Goal: Find specific page/section: Find specific page/section

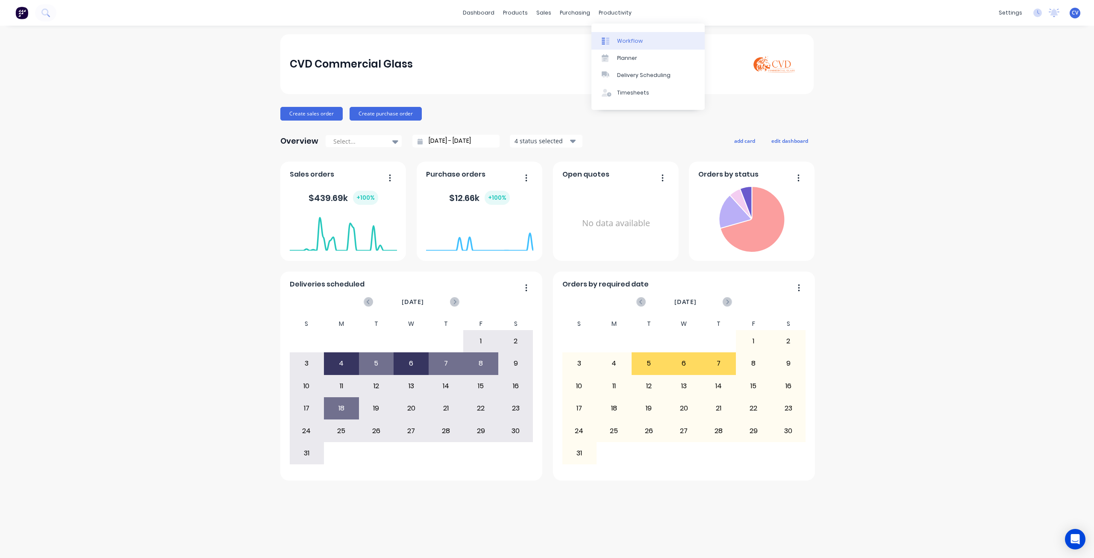
click at [631, 39] on div "Workflow" at bounding box center [630, 41] width 26 height 8
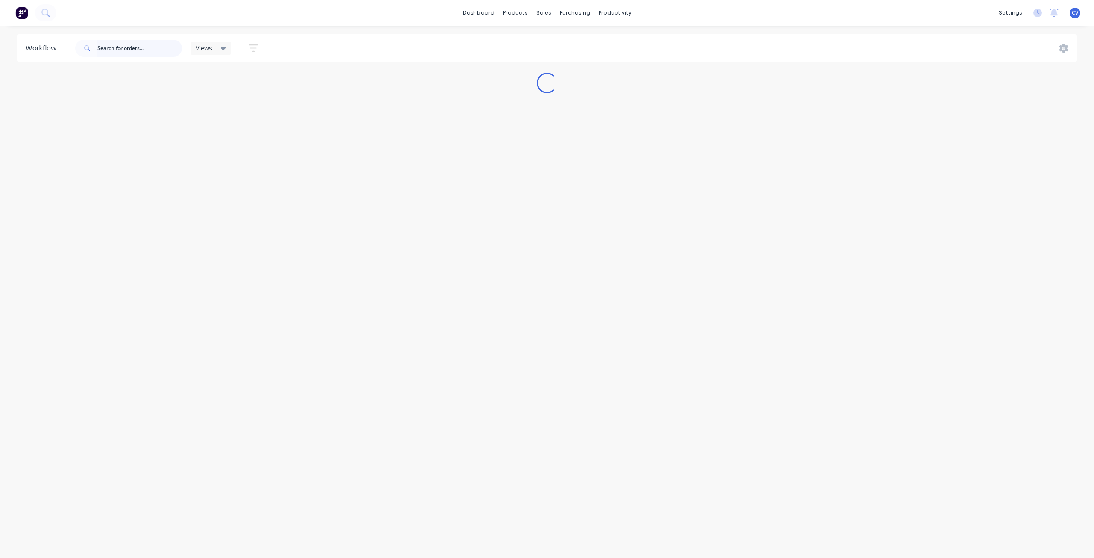
click at [134, 40] on input "text" at bounding box center [139, 48] width 85 height 17
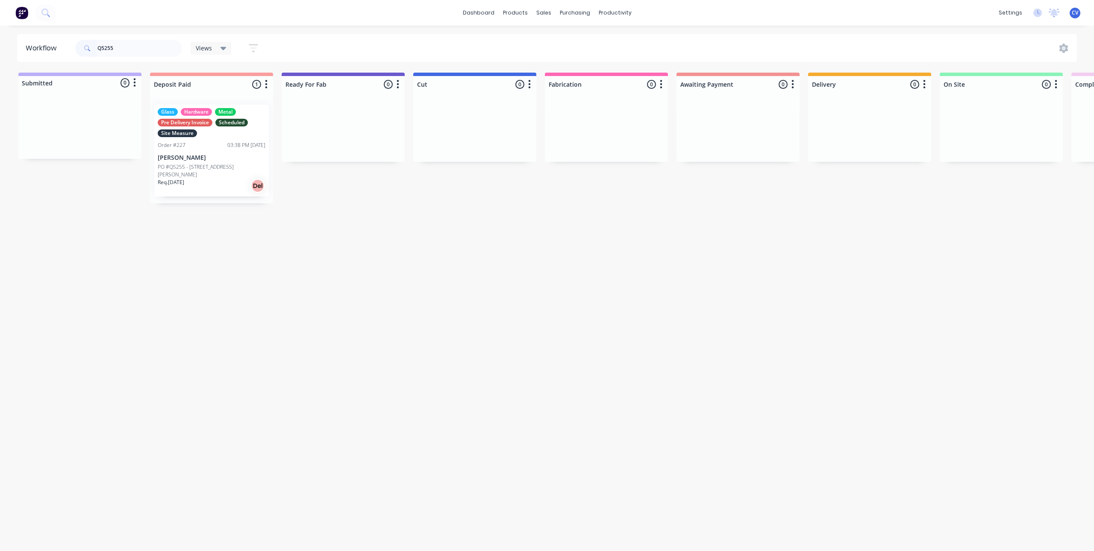
click at [213, 159] on p "[PERSON_NAME]" at bounding box center [212, 157] width 108 height 7
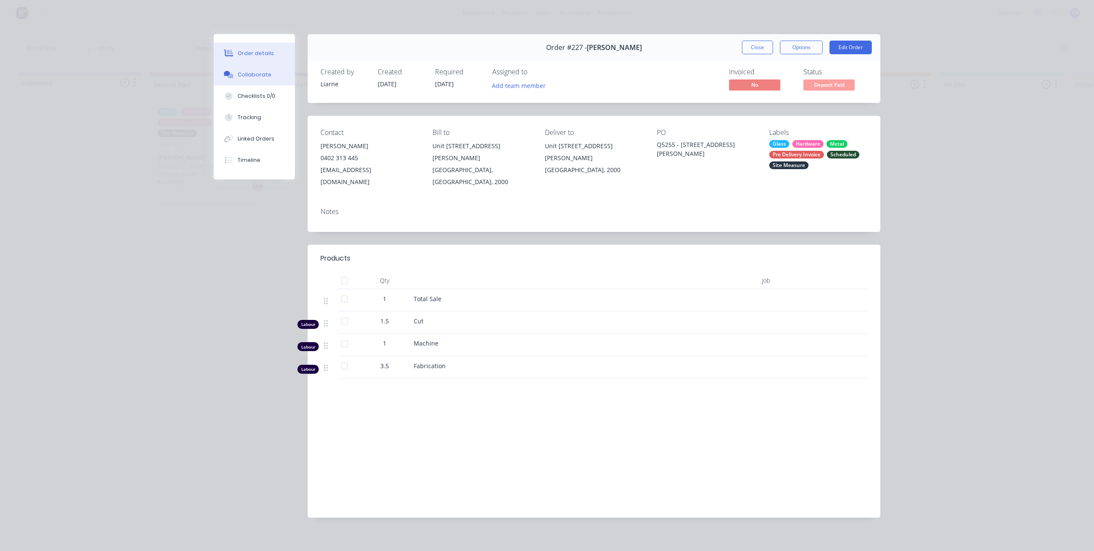
click at [240, 71] on div "Collaborate" at bounding box center [255, 75] width 34 height 8
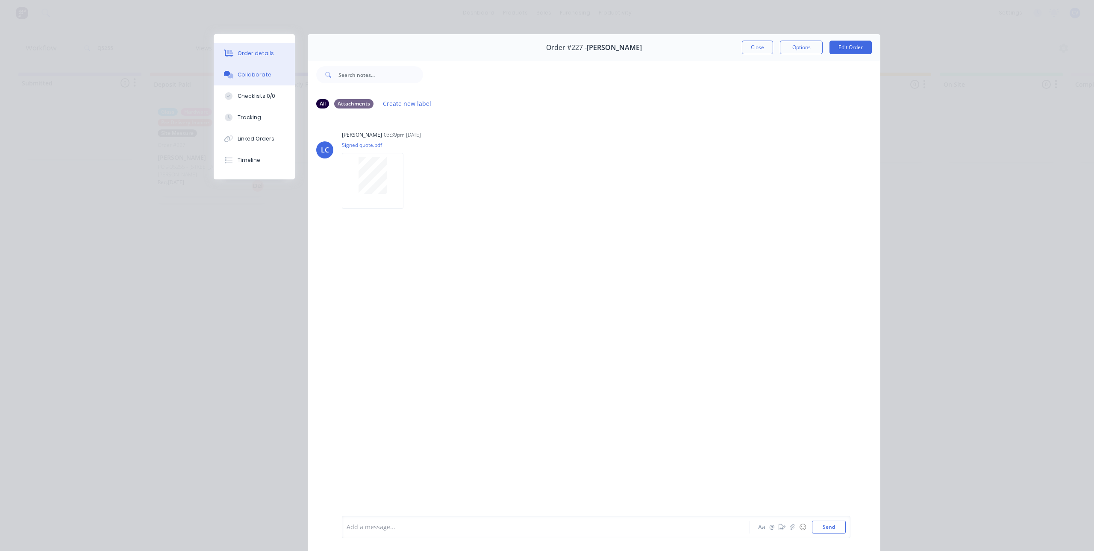
click at [251, 49] on button "Order details" at bounding box center [254, 53] width 81 height 21
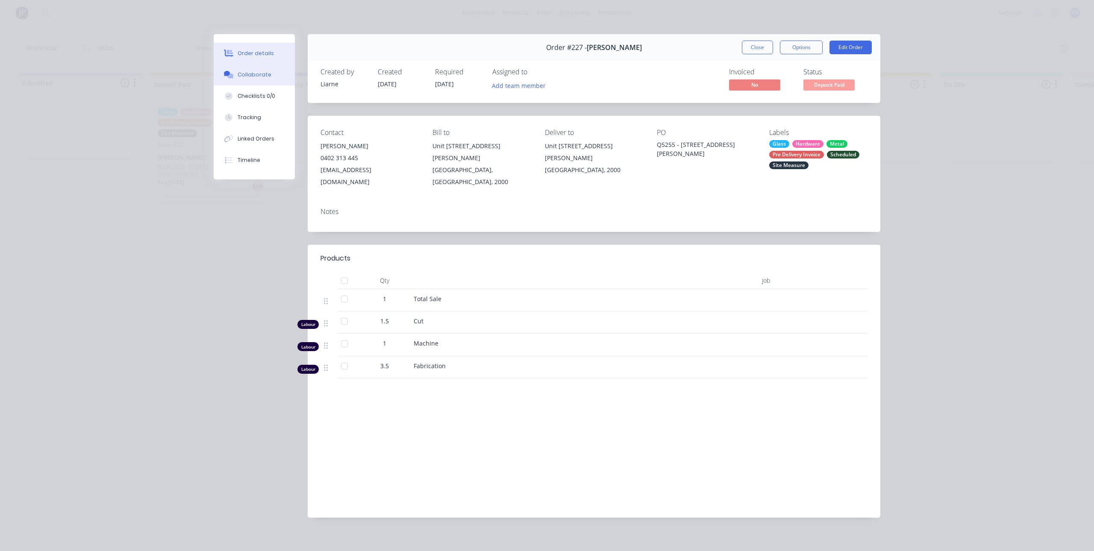
click at [252, 70] on button "Collaborate" at bounding box center [254, 74] width 81 height 21
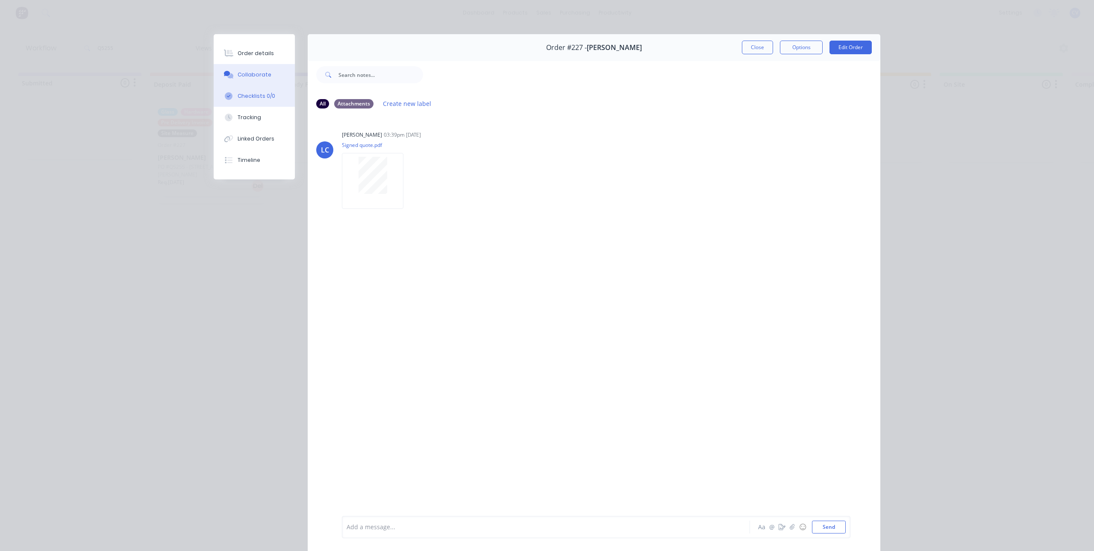
click at [232, 97] on button "Checklists 0/0" at bounding box center [254, 95] width 81 height 21
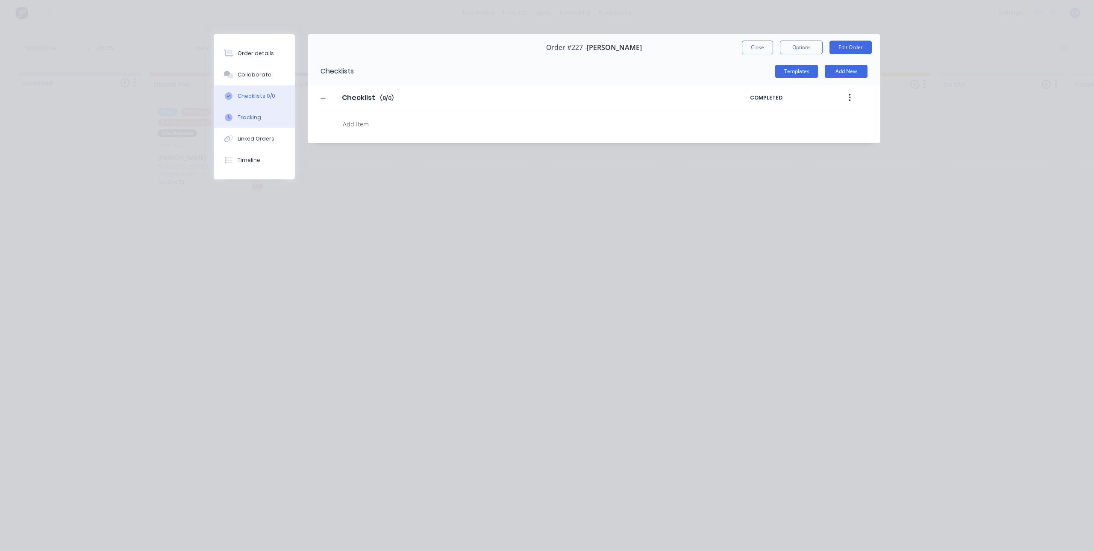
click at [234, 118] on div at bounding box center [228, 118] width 13 height 8
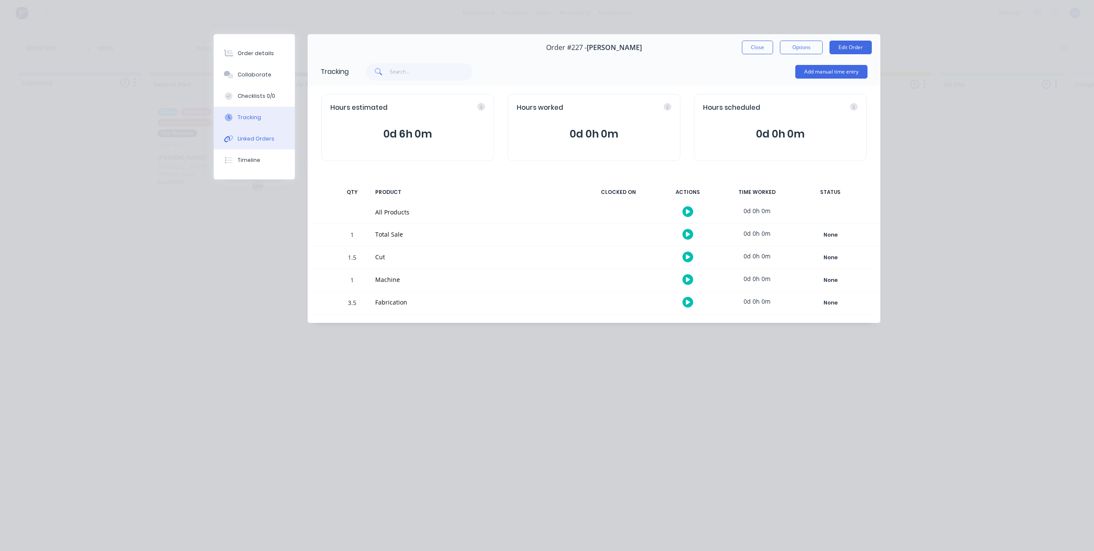
click at [246, 137] on div "Linked Orders" at bounding box center [256, 139] width 37 height 8
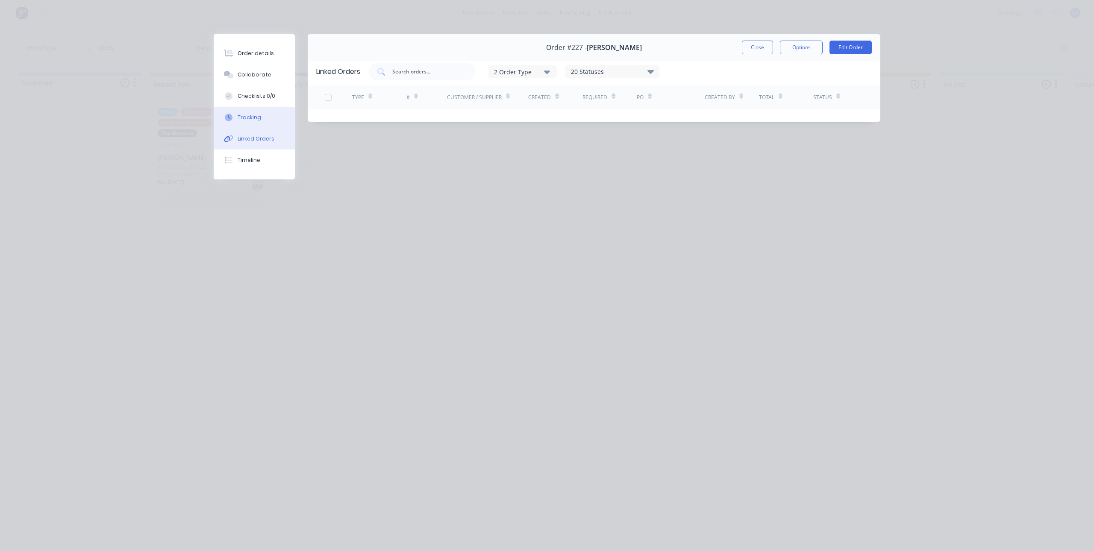
click at [242, 117] on div "Tracking" at bounding box center [249, 118] width 23 height 8
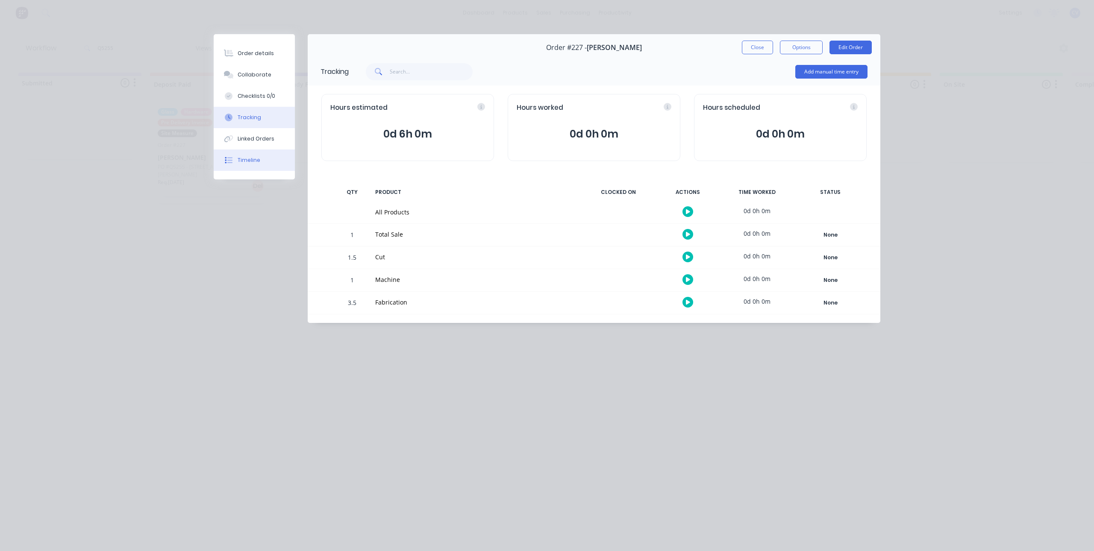
click at [244, 159] on div "Timeline" at bounding box center [249, 160] width 23 height 8
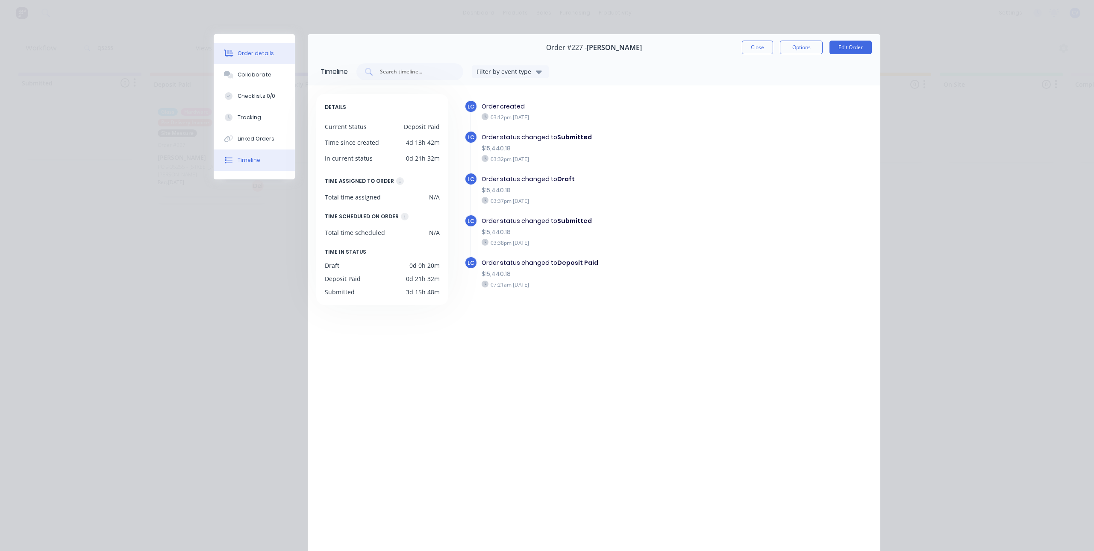
click at [250, 49] on button "Order details" at bounding box center [254, 53] width 81 height 21
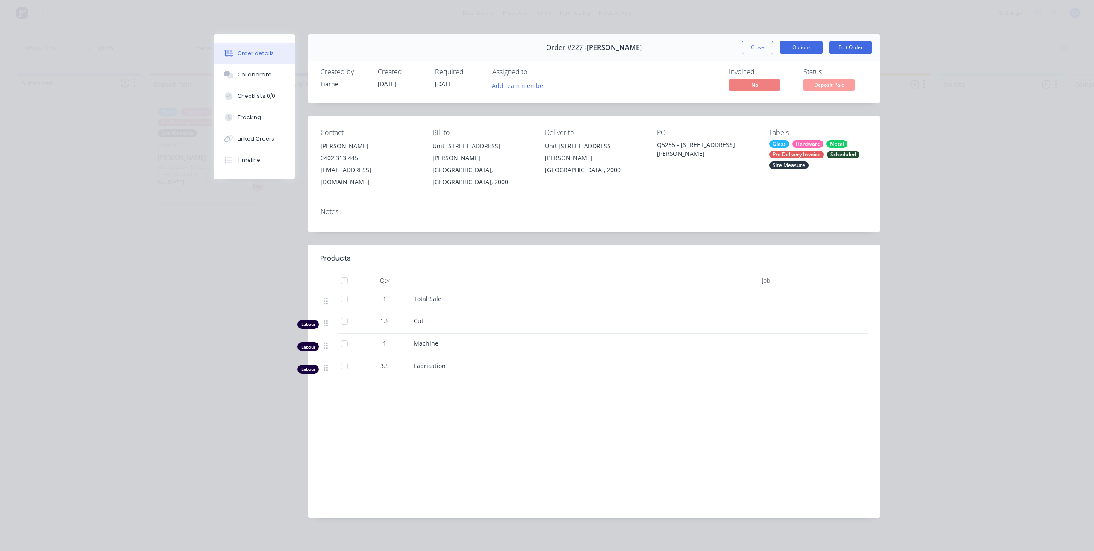
click at [805, 41] on button "Options" at bounding box center [801, 48] width 43 height 14
drag, startPoint x: 997, startPoint y: 112, endPoint x: 949, endPoint y: 110, distance: 47.5
click at [993, 112] on div "Order details Collaborate Checklists 0/0 Tracking Linked Orders Timeline Order …" at bounding box center [547, 275] width 1094 height 551
click at [176, 64] on div "Order details Collaborate Checklists 0/0 Tracking Linked Orders Timeline Order …" at bounding box center [547, 275] width 1094 height 551
drag, startPoint x: 748, startPoint y: 44, endPoint x: 775, endPoint y: 66, distance: 34.6
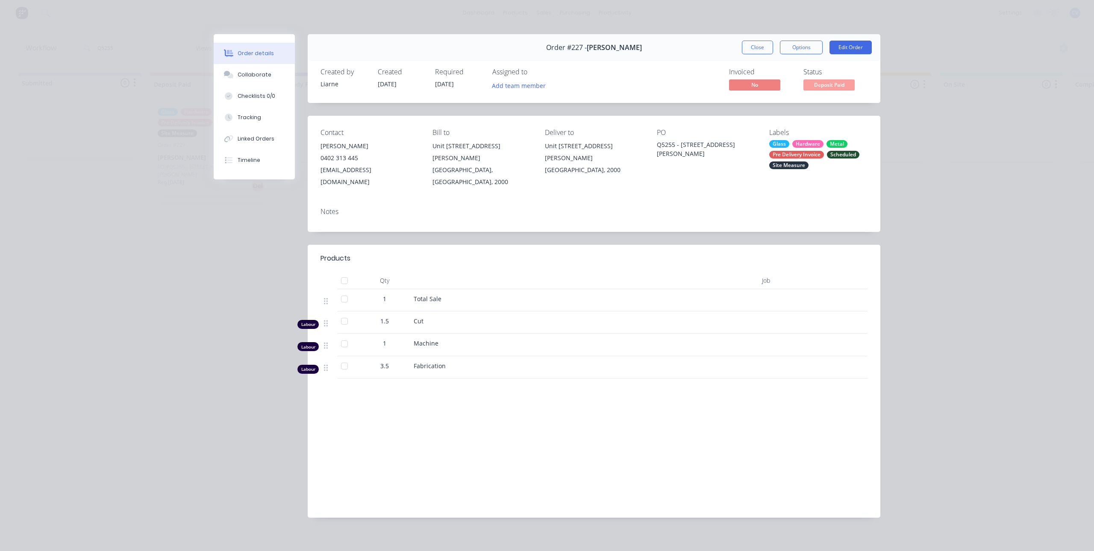
click at [748, 44] on button "Close" at bounding box center [757, 48] width 31 height 14
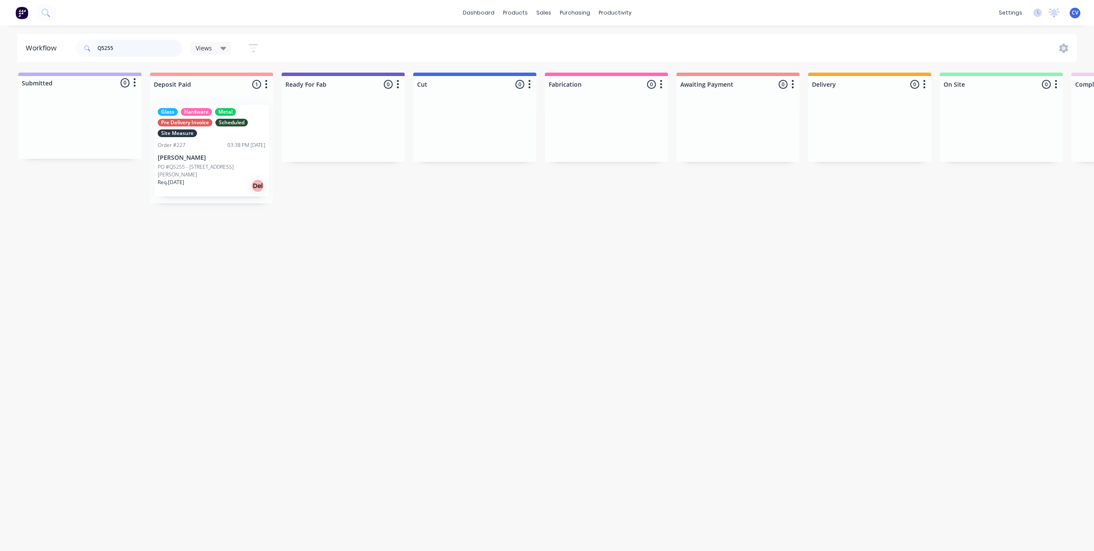
drag, startPoint x: 147, startPoint y: 49, endPoint x: 7, endPoint y: 57, distance: 140.4
click at [7, 57] on div "Workflow Q5255 Views Save new view None (Default) edit Production edit Show/Hid…" at bounding box center [547, 48] width 1094 height 28
drag, startPoint x: 53, startPoint y: 51, endPoint x: 0, endPoint y: 50, distance: 53.4
click at [0, 50] on div "Workflow MASCOT Views Save new view None (Default) edit Production edit Show/Hi…" at bounding box center [547, 48] width 1094 height 28
type input "[PERSON_NAME]"
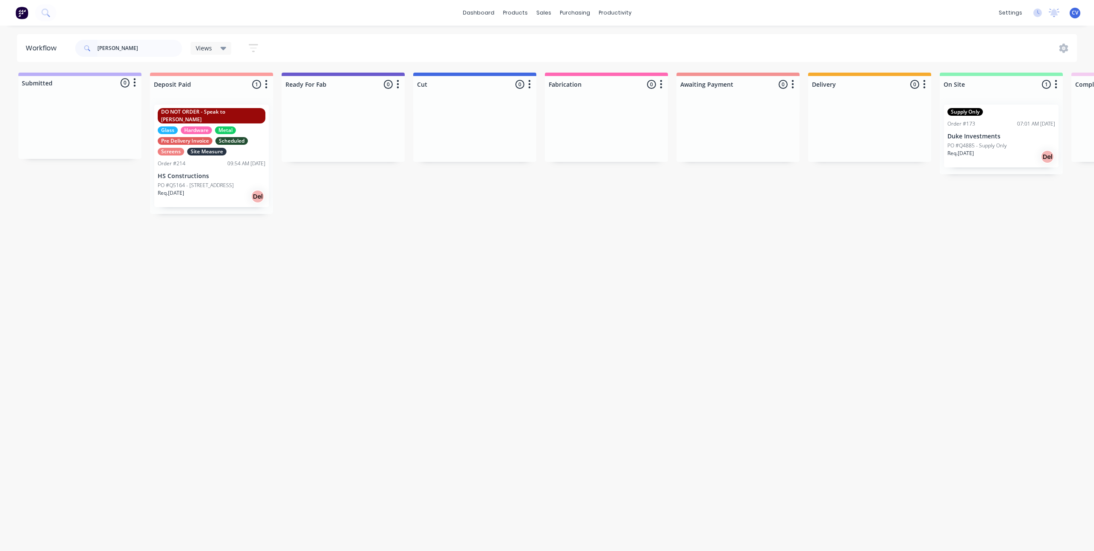
click at [189, 173] on p "HS Constructions" at bounding box center [212, 176] width 108 height 7
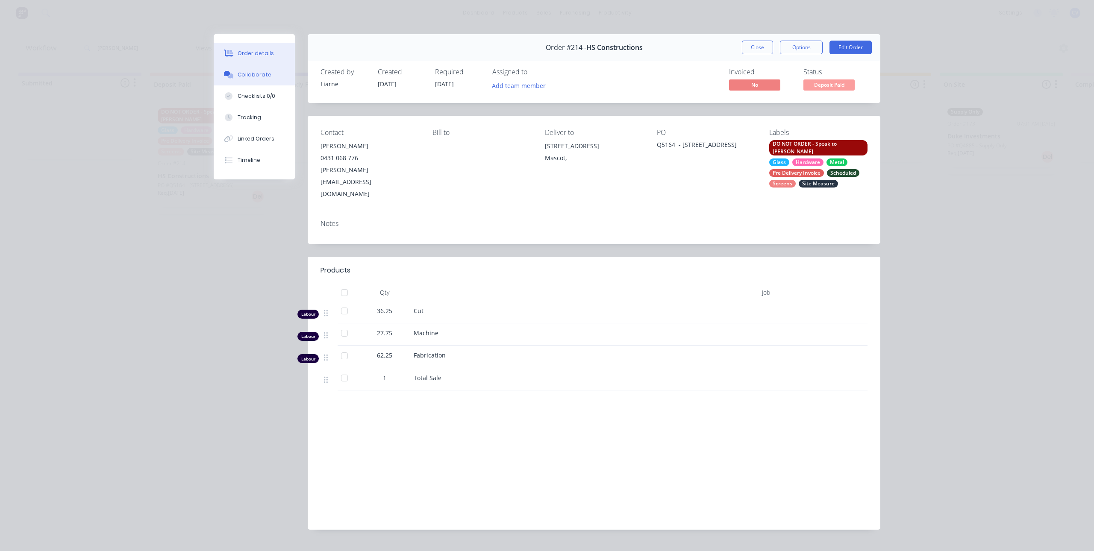
click at [251, 76] on div "Collaborate" at bounding box center [255, 75] width 34 height 8
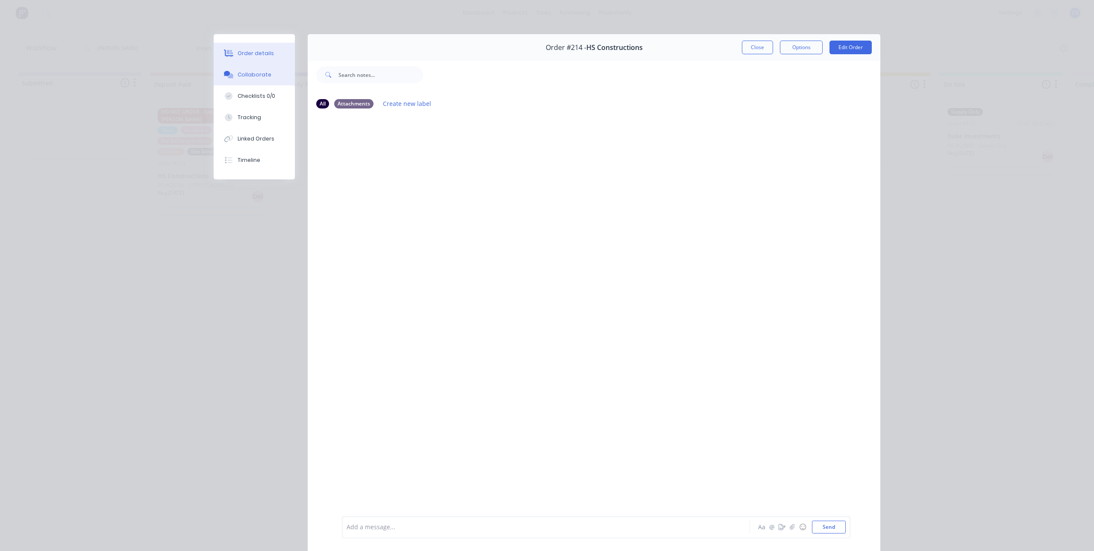
click at [264, 55] on div "Order details" at bounding box center [256, 54] width 36 height 8
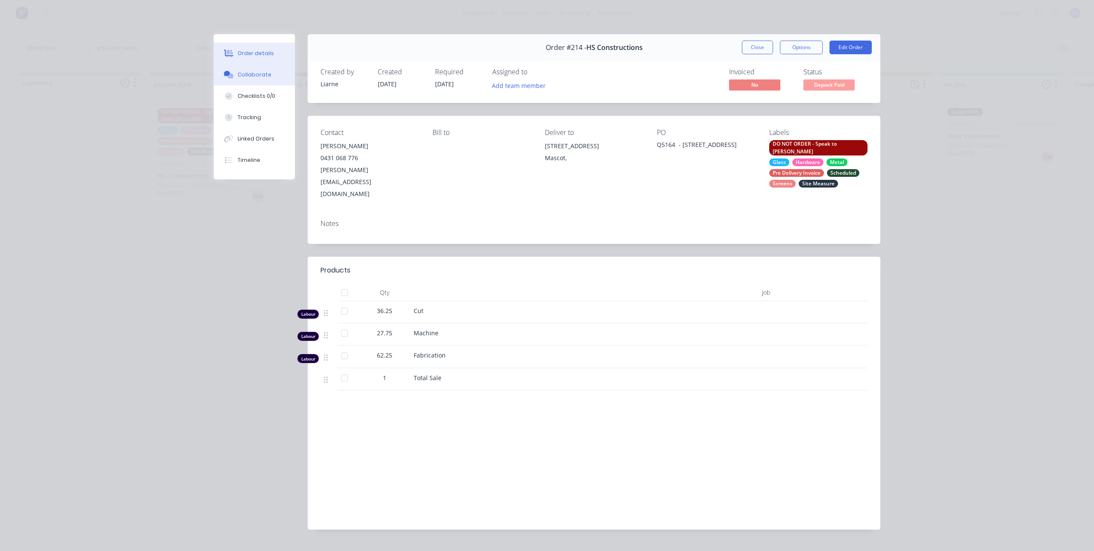
click at [258, 77] on div "Collaborate" at bounding box center [255, 75] width 34 height 8
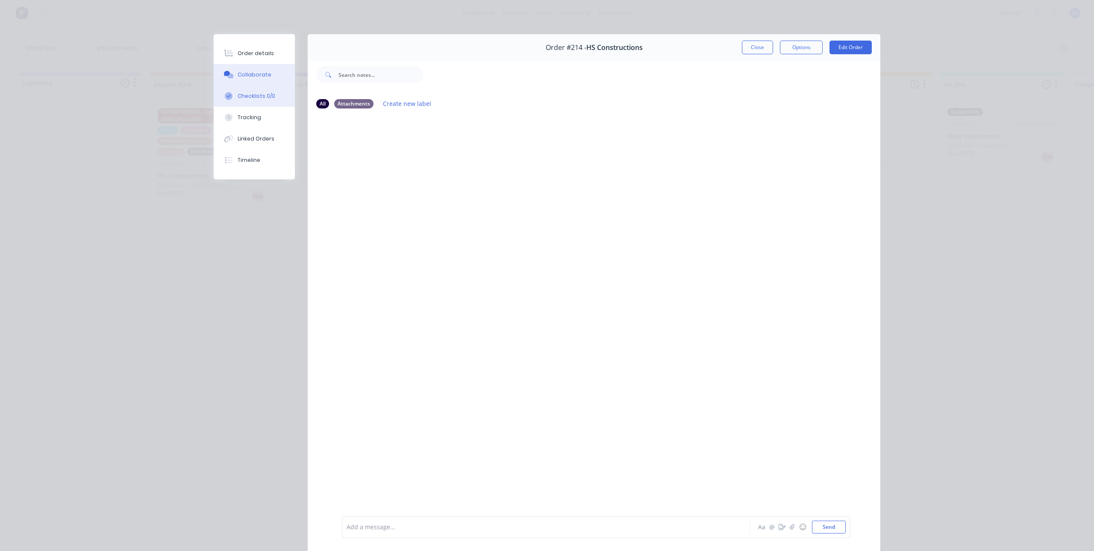
click at [258, 94] on div "Checklists 0/0" at bounding box center [257, 96] width 38 height 8
type textarea "x"
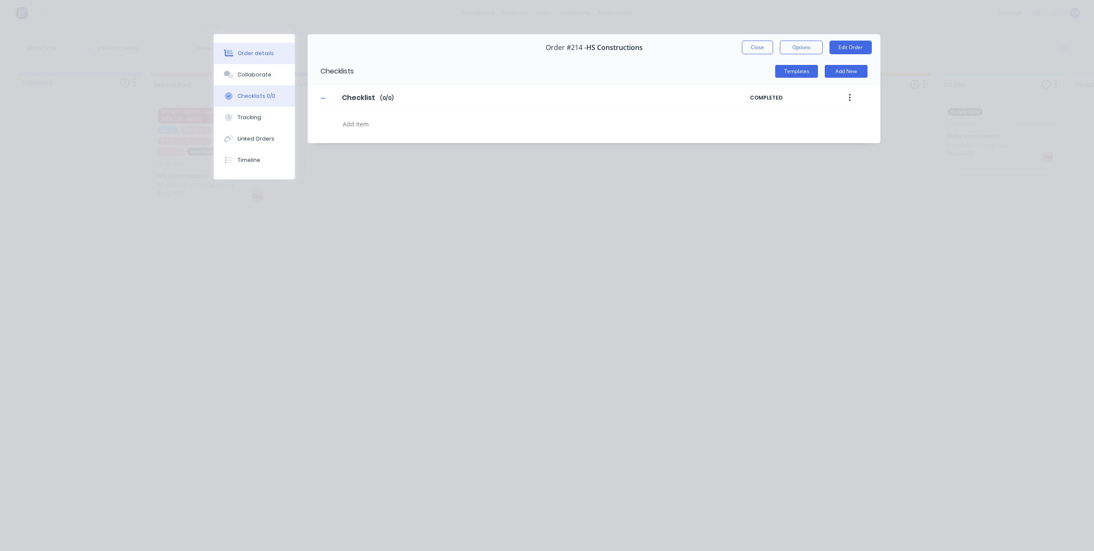
click at [254, 52] on div "Order details" at bounding box center [256, 54] width 36 height 8
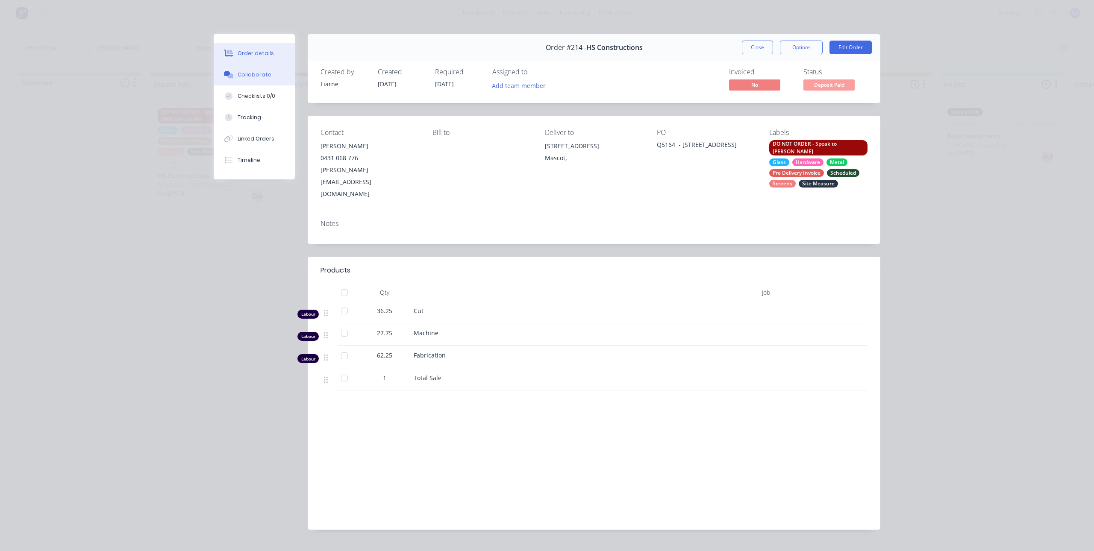
click at [256, 76] on div "Collaborate" at bounding box center [255, 75] width 34 height 8
